Goal: Task Accomplishment & Management: Complete application form

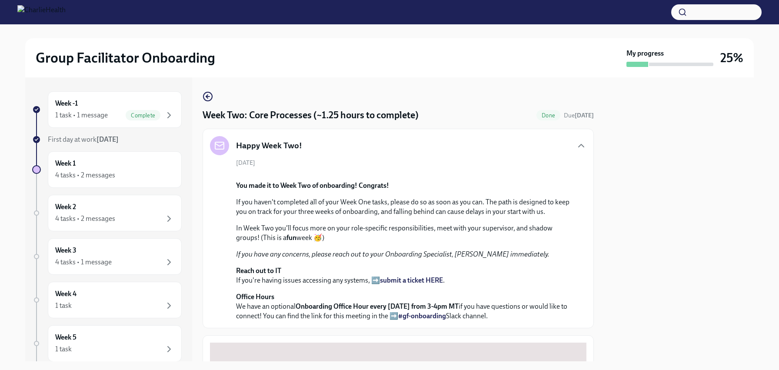
scroll to position [567, 0]
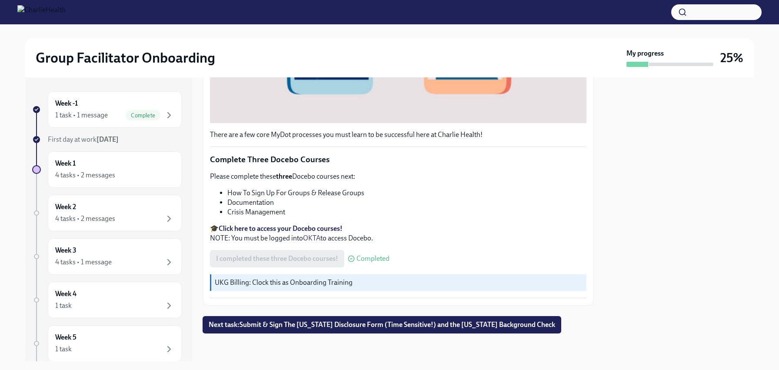
click at [327, 287] on p "UKG Billing: Clock this as Onboarding Training" at bounding box center [399, 283] width 368 height 10
click at [327, 333] on button "Next task : Submit & Sign The [US_STATE] Disclosure Form (Time Sensitive!) and …" at bounding box center [382, 324] width 359 height 17
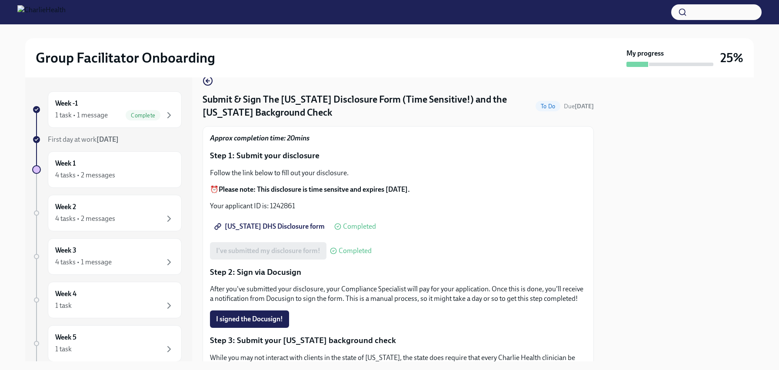
scroll to position [26, 0]
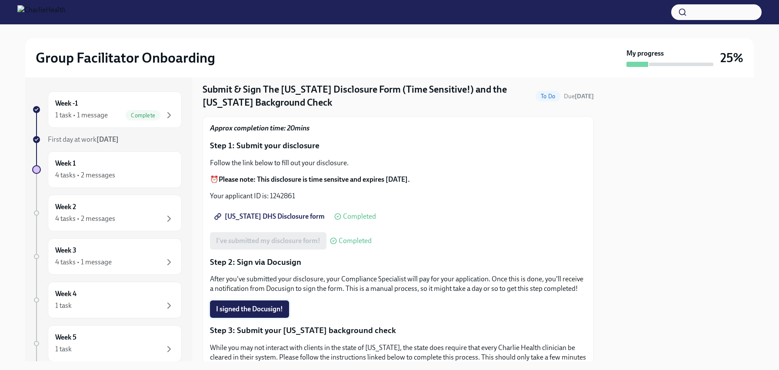
click at [247, 311] on button "I signed the Docusign!" at bounding box center [249, 308] width 79 height 17
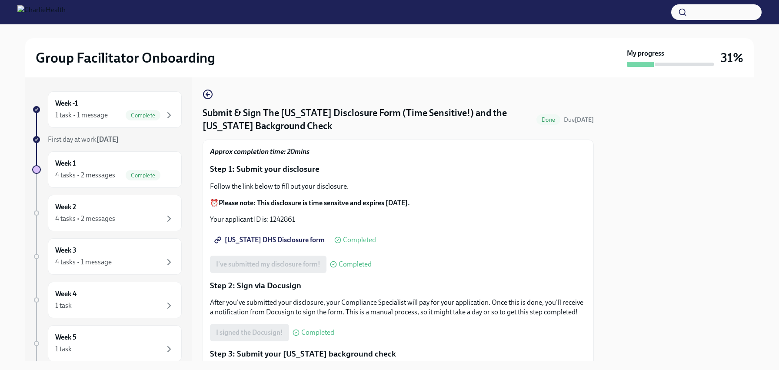
scroll to position [0, 0]
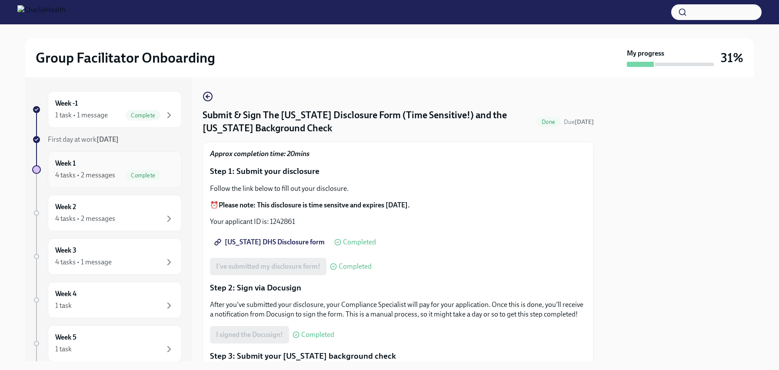
click at [100, 173] on div "4 tasks • 2 messages" at bounding box center [85, 175] width 60 height 10
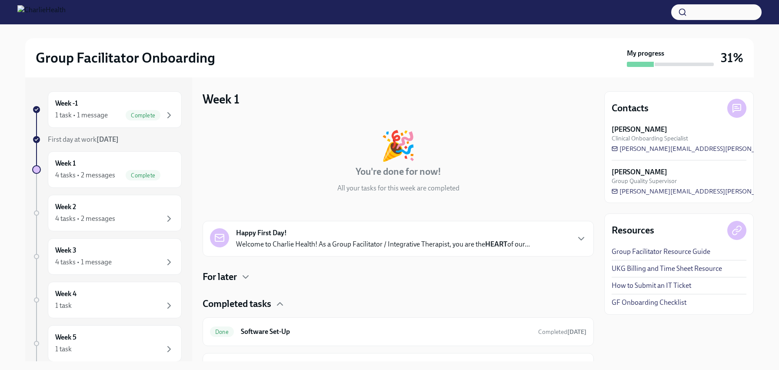
scroll to position [128, 0]
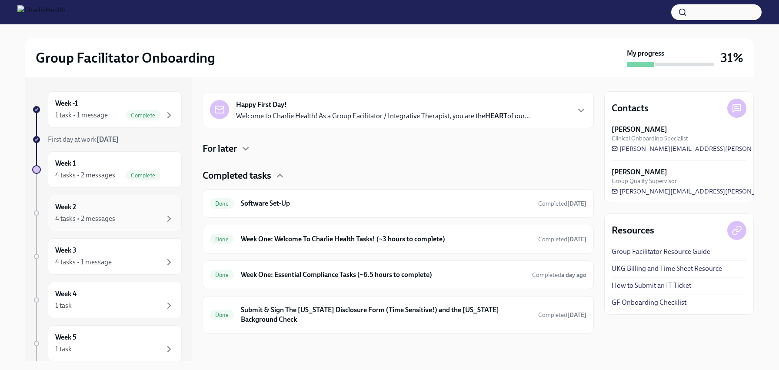
click at [96, 214] on div "4 tasks • 2 messages" at bounding box center [114, 219] width 119 height 10
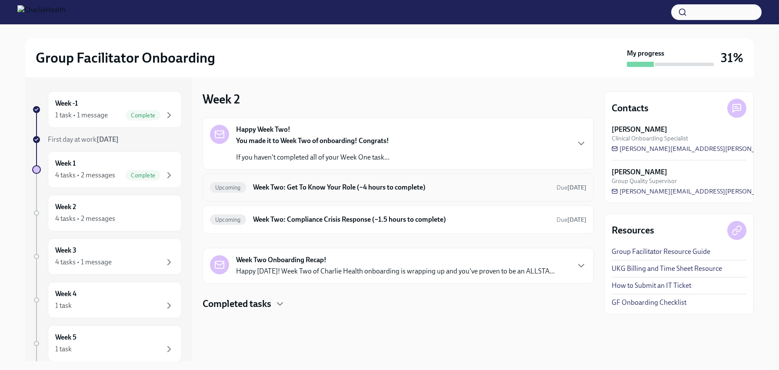
click at [356, 180] on div "Upcoming Week Two: Get To Know Your Role (~4 hours to complete) Due [DATE]" at bounding box center [398, 187] width 377 height 14
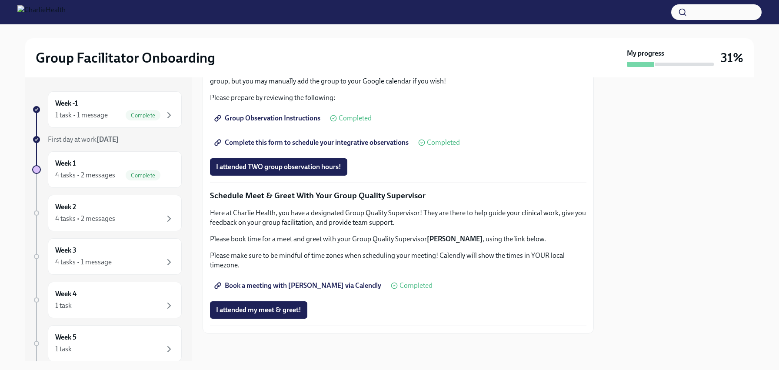
scroll to position [786, 0]
click at [69, 181] on div "Week 1 4 tasks • 2 messages Complete" at bounding box center [115, 169] width 134 height 37
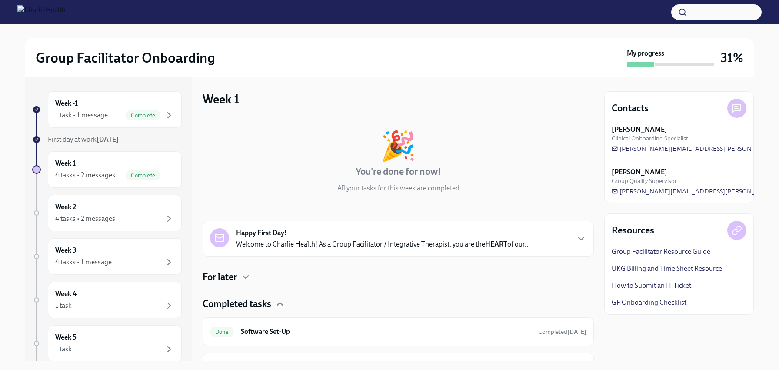
scroll to position [128, 0]
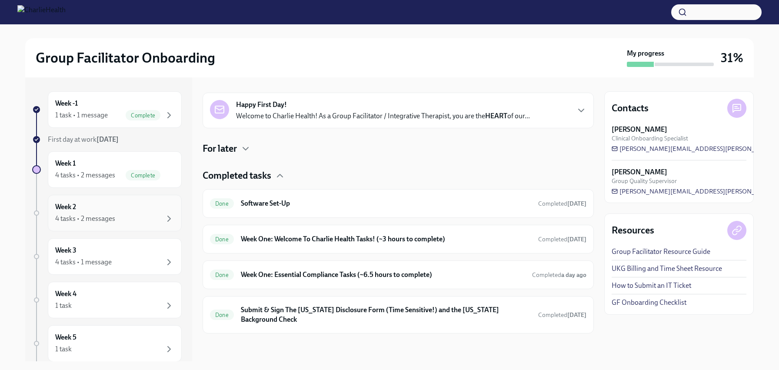
click at [125, 218] on div "4 tasks • 2 messages" at bounding box center [114, 219] width 119 height 10
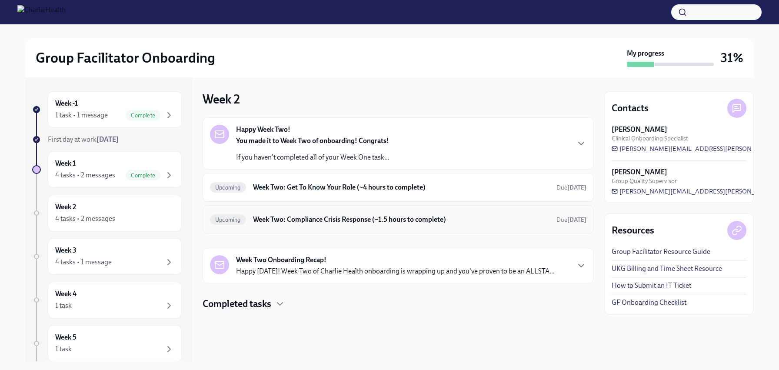
click at [296, 223] on h6 "Week Two: Compliance Crisis Response (~1.5 hours to complete)" at bounding box center [401, 220] width 297 height 10
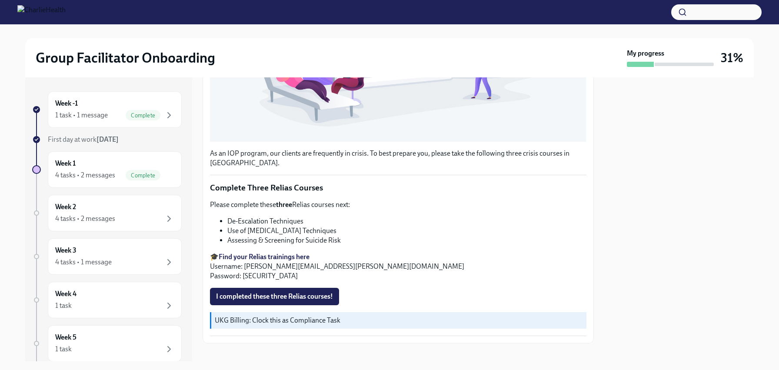
scroll to position [286, 0]
